Goal: Transaction & Acquisition: Purchase product/service

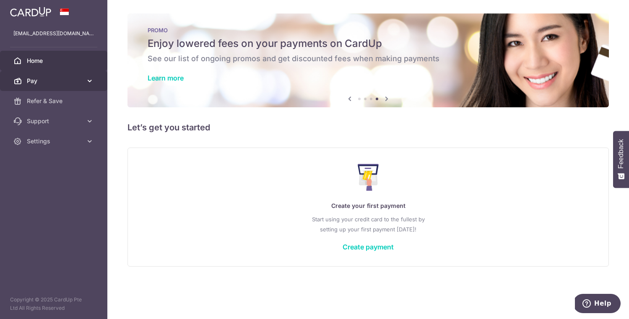
click at [65, 82] on span "Pay" at bounding box center [54, 81] width 55 height 8
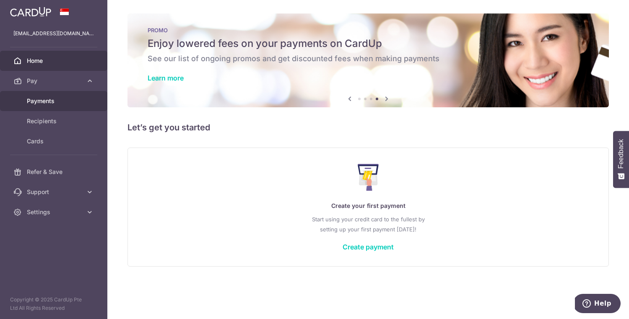
click at [57, 105] on span "Payments" at bounding box center [54, 101] width 55 height 8
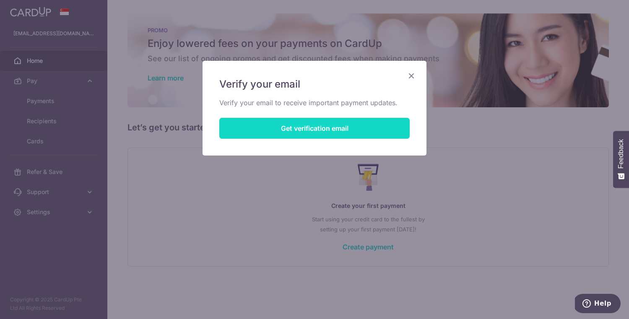
click at [281, 128] on button "Get verification email" at bounding box center [314, 128] width 190 height 21
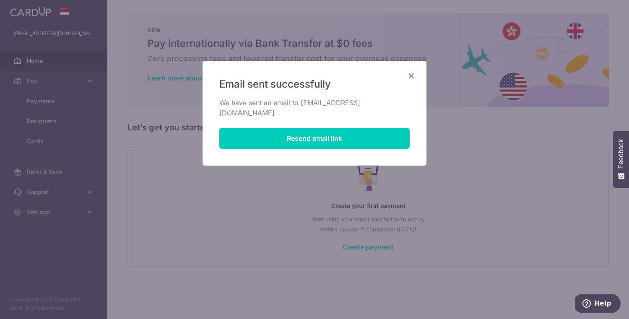
click at [407, 75] on icon "Close" at bounding box center [411, 75] width 10 height 10
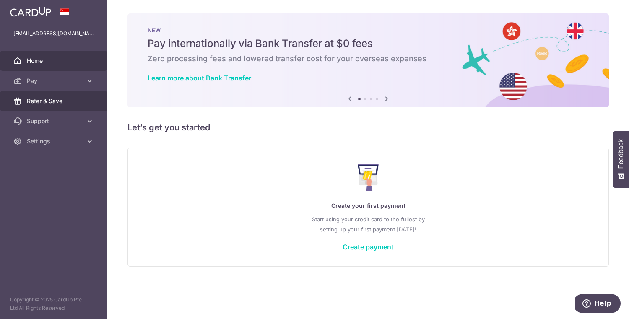
click at [76, 106] on link "Refer & Save" at bounding box center [53, 101] width 107 height 20
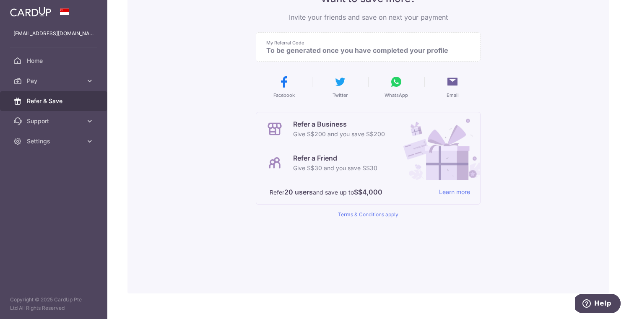
scroll to position [97, 0]
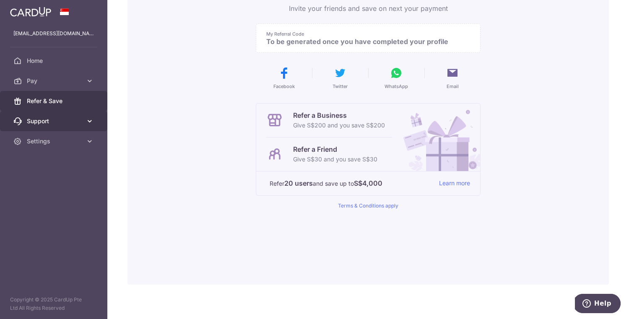
click at [91, 118] on icon at bounding box center [90, 121] width 8 height 8
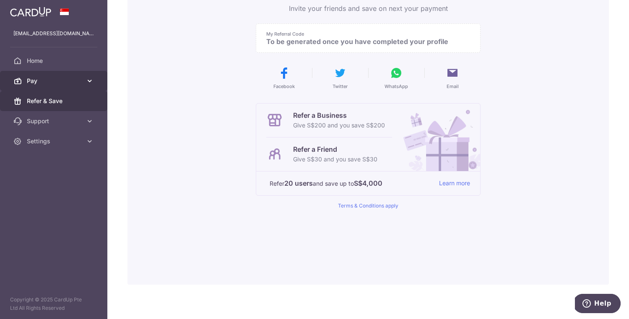
click at [83, 72] on link "Pay" at bounding box center [53, 81] width 107 height 20
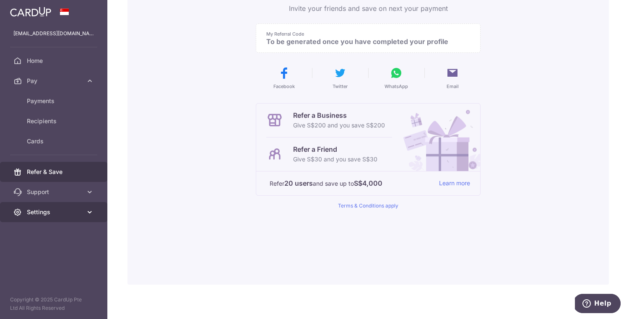
click at [87, 213] on icon at bounding box center [90, 212] width 8 height 8
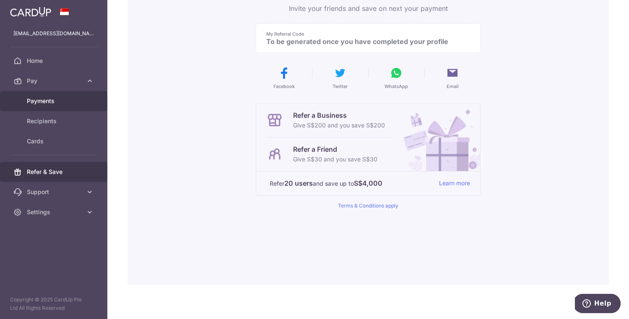
click at [67, 100] on span "Payments" at bounding box center [54, 101] width 55 height 8
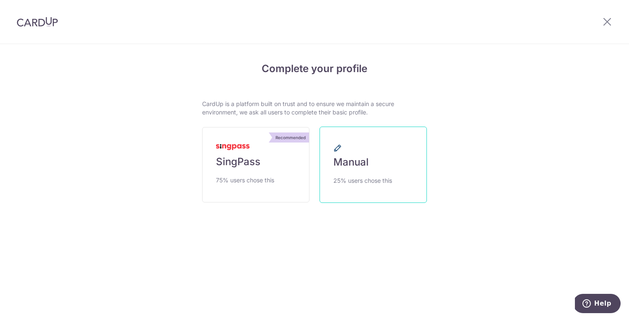
click at [362, 165] on span "Manual" at bounding box center [350, 162] width 35 height 13
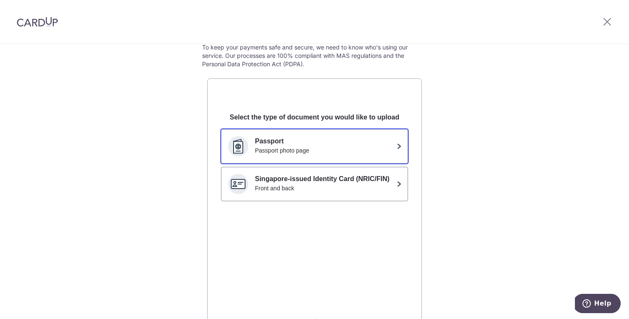
scroll to position [58, 0]
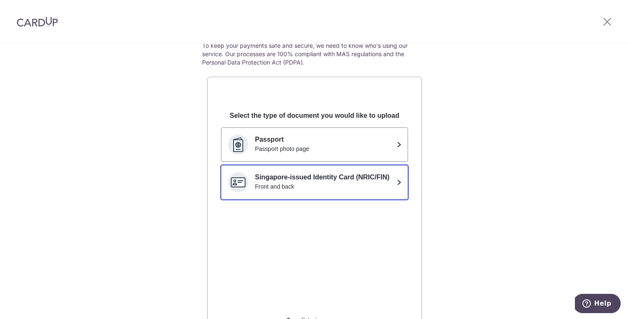
click at [313, 185] on div "Front and back" at bounding box center [324, 186] width 138 height 8
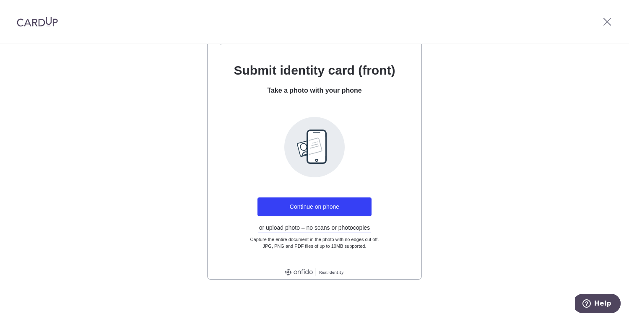
scroll to position [96, 0]
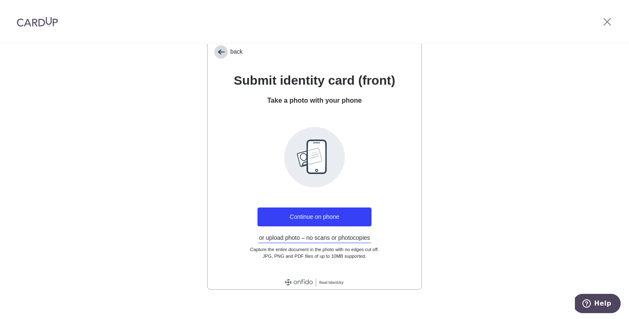
click at [218, 56] on span "back" at bounding box center [220, 51] width 13 height 13
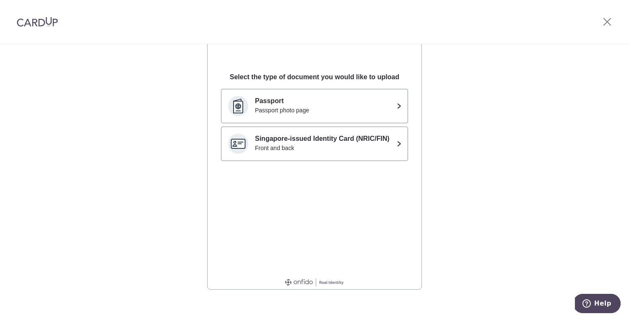
scroll to position [0, 0]
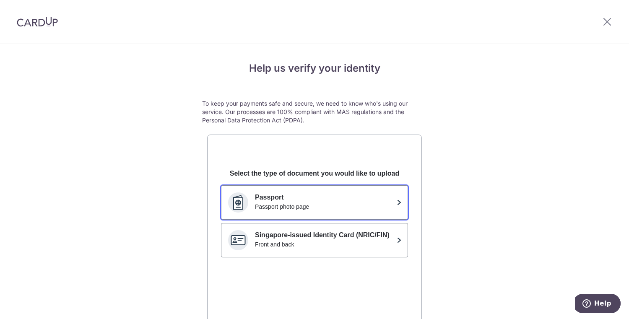
click at [319, 208] on div "Passport photo page" at bounding box center [324, 207] width 138 height 8
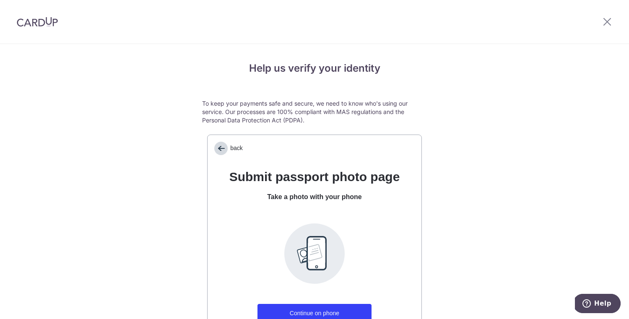
click at [220, 148] on span "back" at bounding box center [220, 148] width 13 height 13
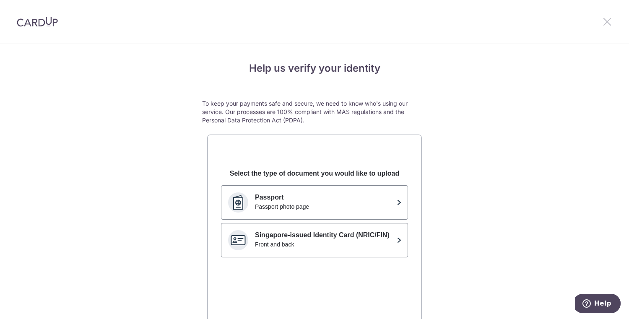
click at [604, 17] on icon at bounding box center [607, 21] width 10 height 10
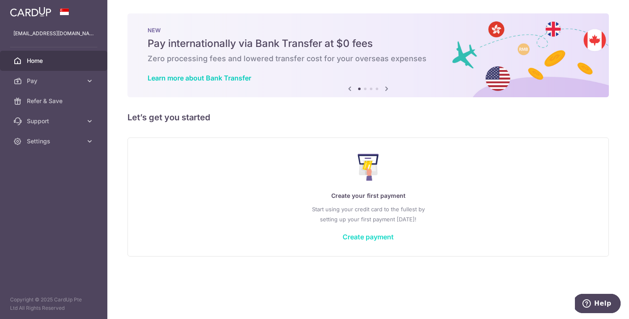
click at [373, 235] on link "Create payment" at bounding box center [368, 237] width 51 height 8
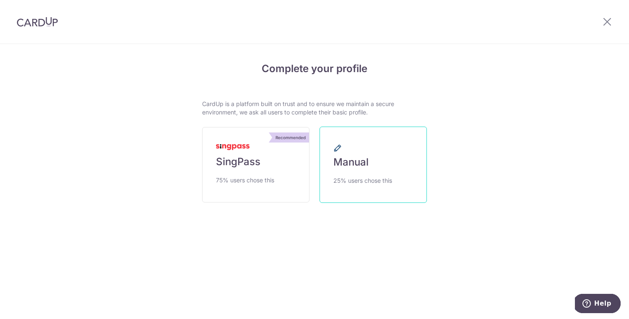
click at [367, 160] on span "Manual" at bounding box center [350, 162] width 35 height 13
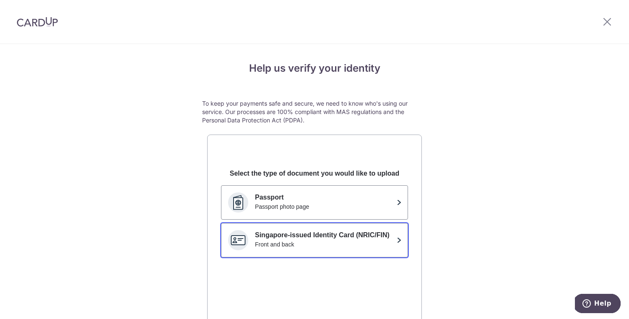
click at [306, 244] on div "Front and back" at bounding box center [324, 244] width 138 height 8
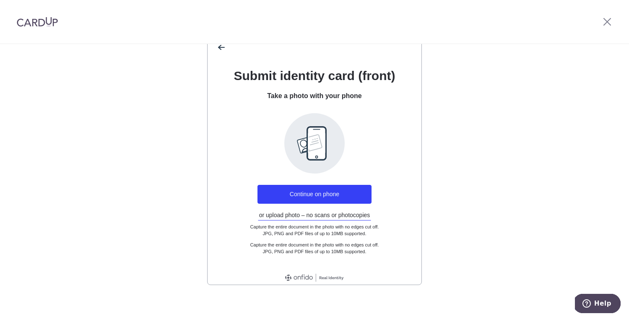
scroll to position [107, 0]
